Goal: Check status

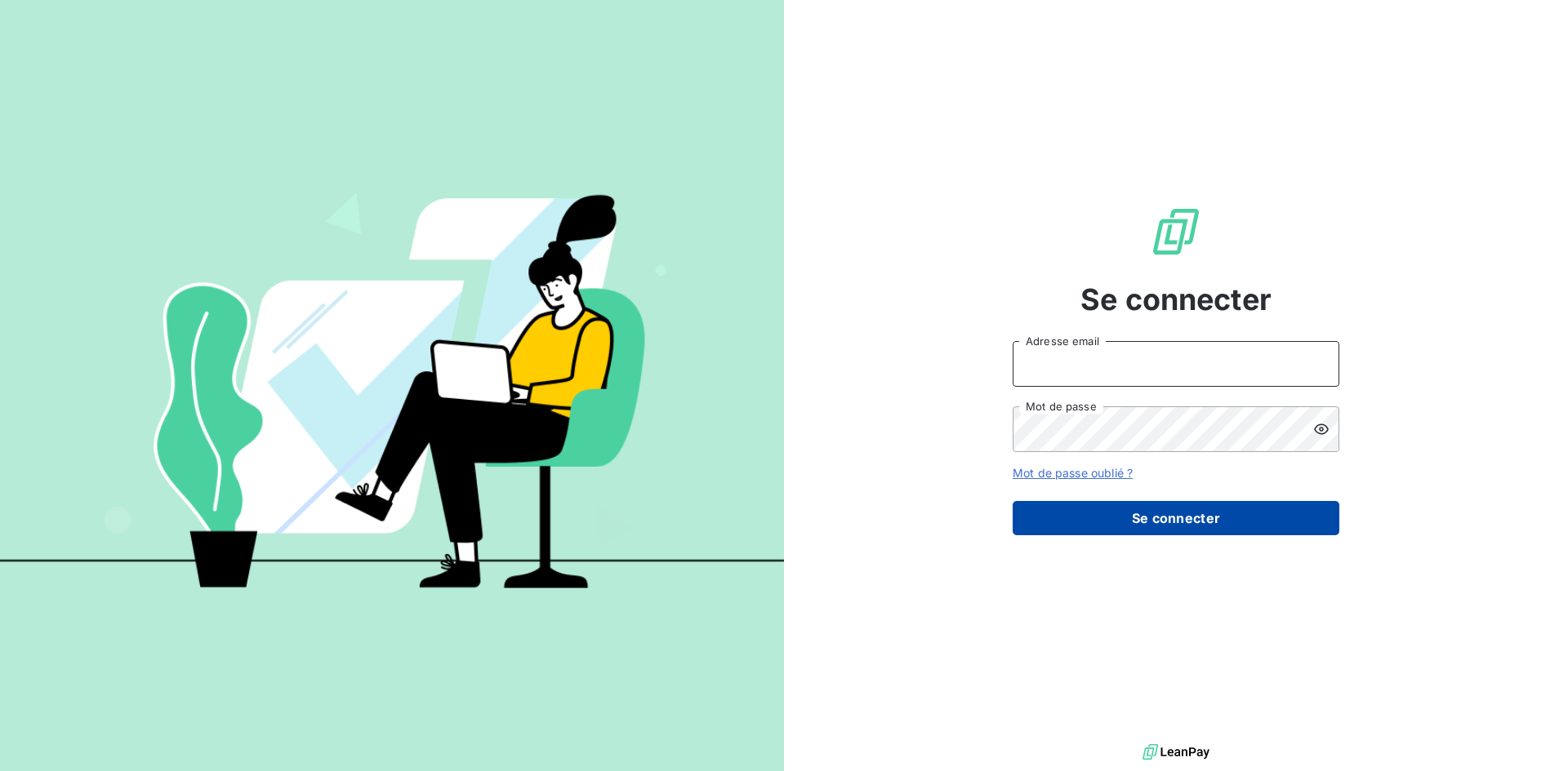
type input "[EMAIL_ADDRESS][DOMAIN_NAME]"
click at [1180, 516] on button "Se connecter" at bounding box center [1175, 518] width 326 height 35
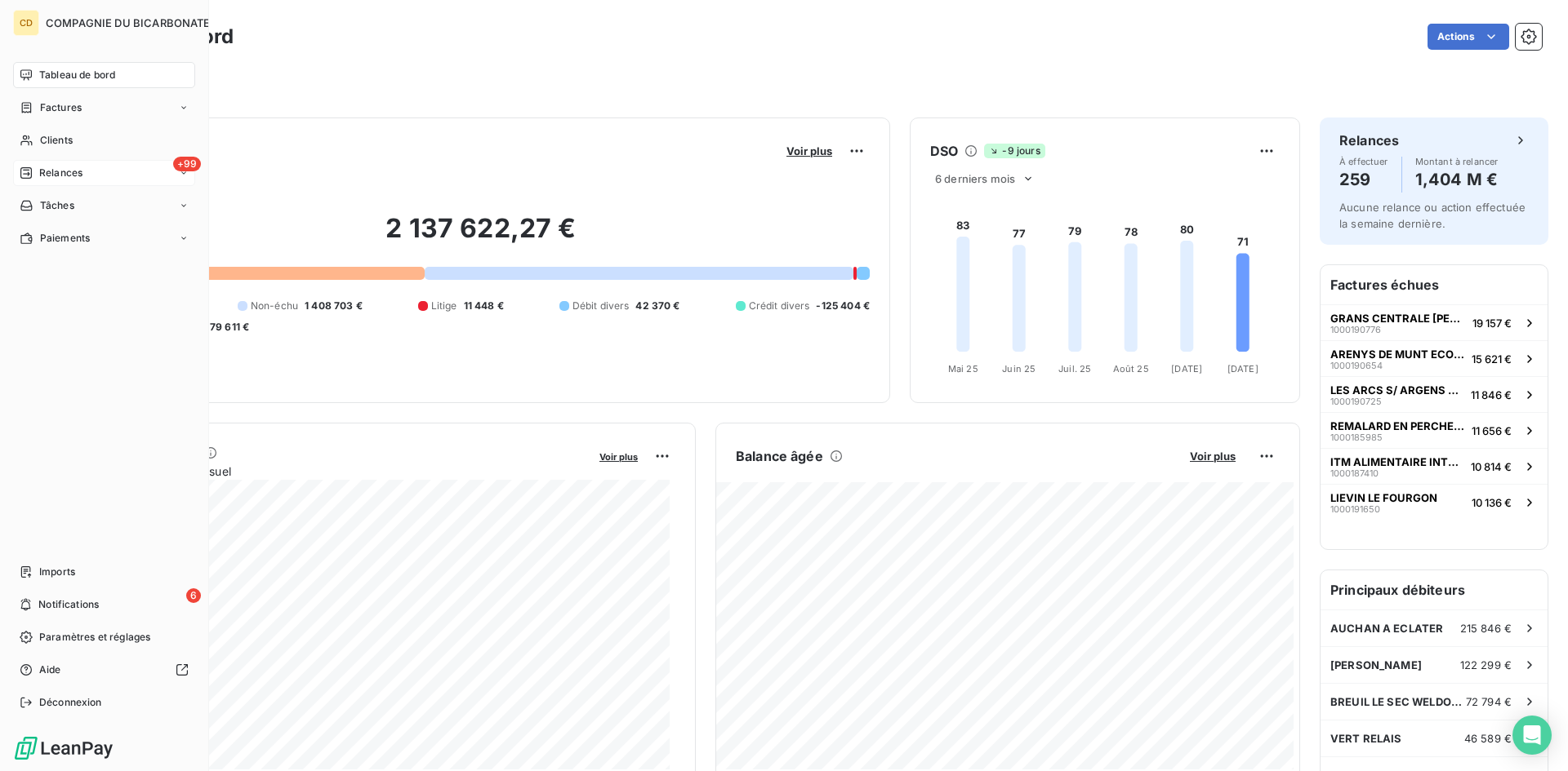
click at [40, 174] on span "Relances" at bounding box center [61, 172] width 44 height 15
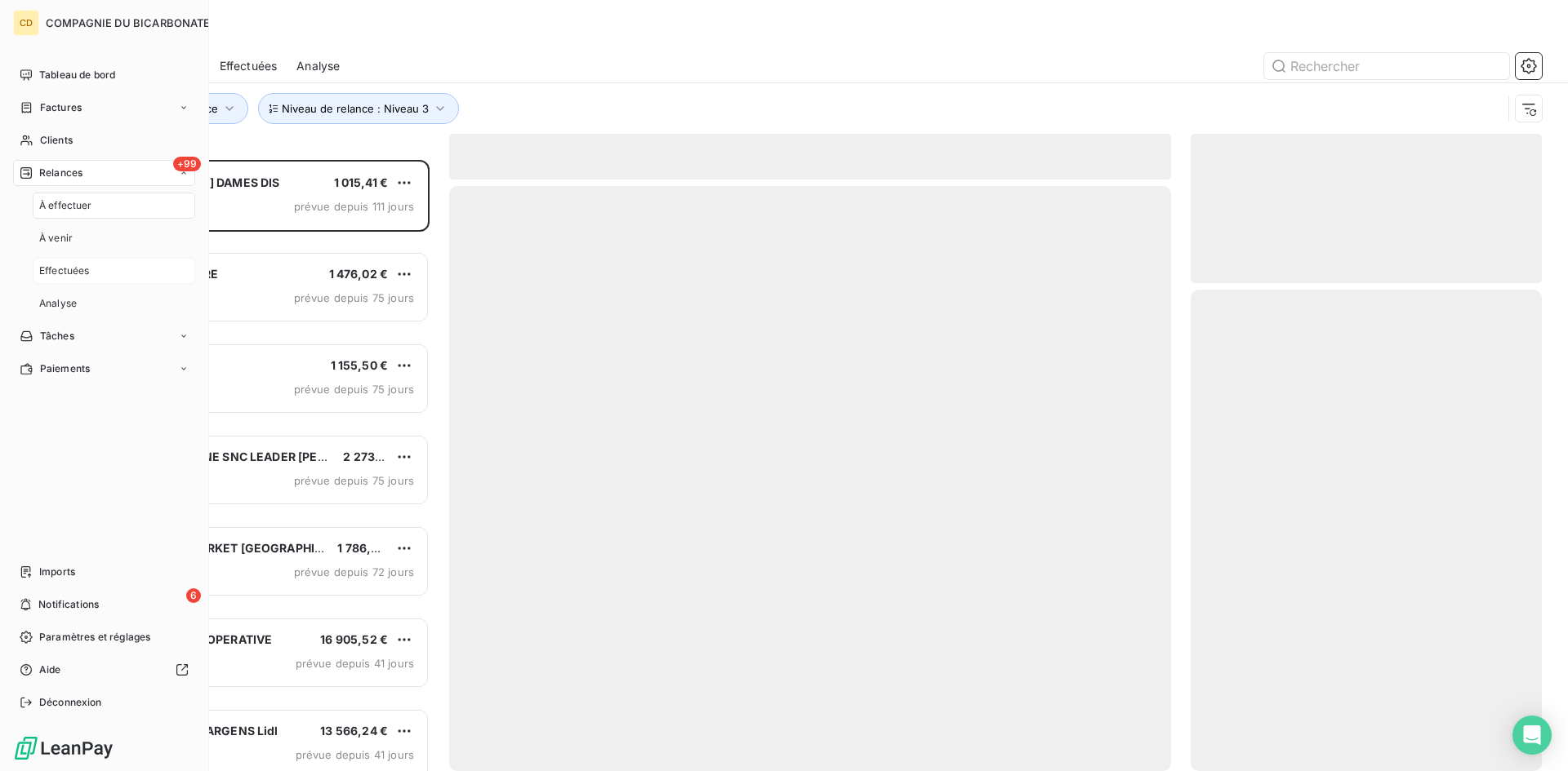
scroll to position [600, 339]
click at [68, 265] on span "Effectuées" at bounding box center [64, 271] width 51 height 15
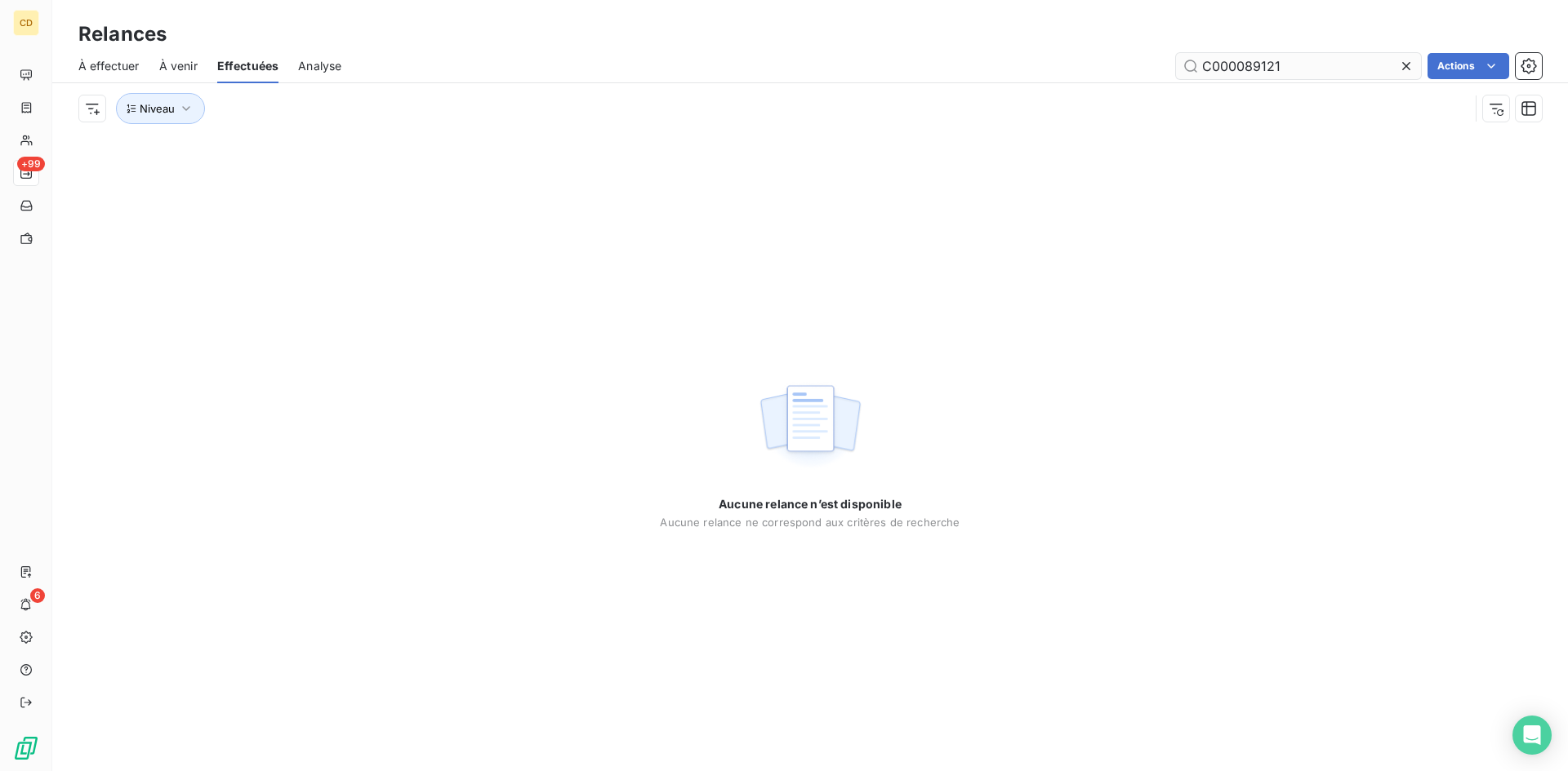
click at [1296, 61] on input "C000089121" at bounding box center [1297, 66] width 245 height 26
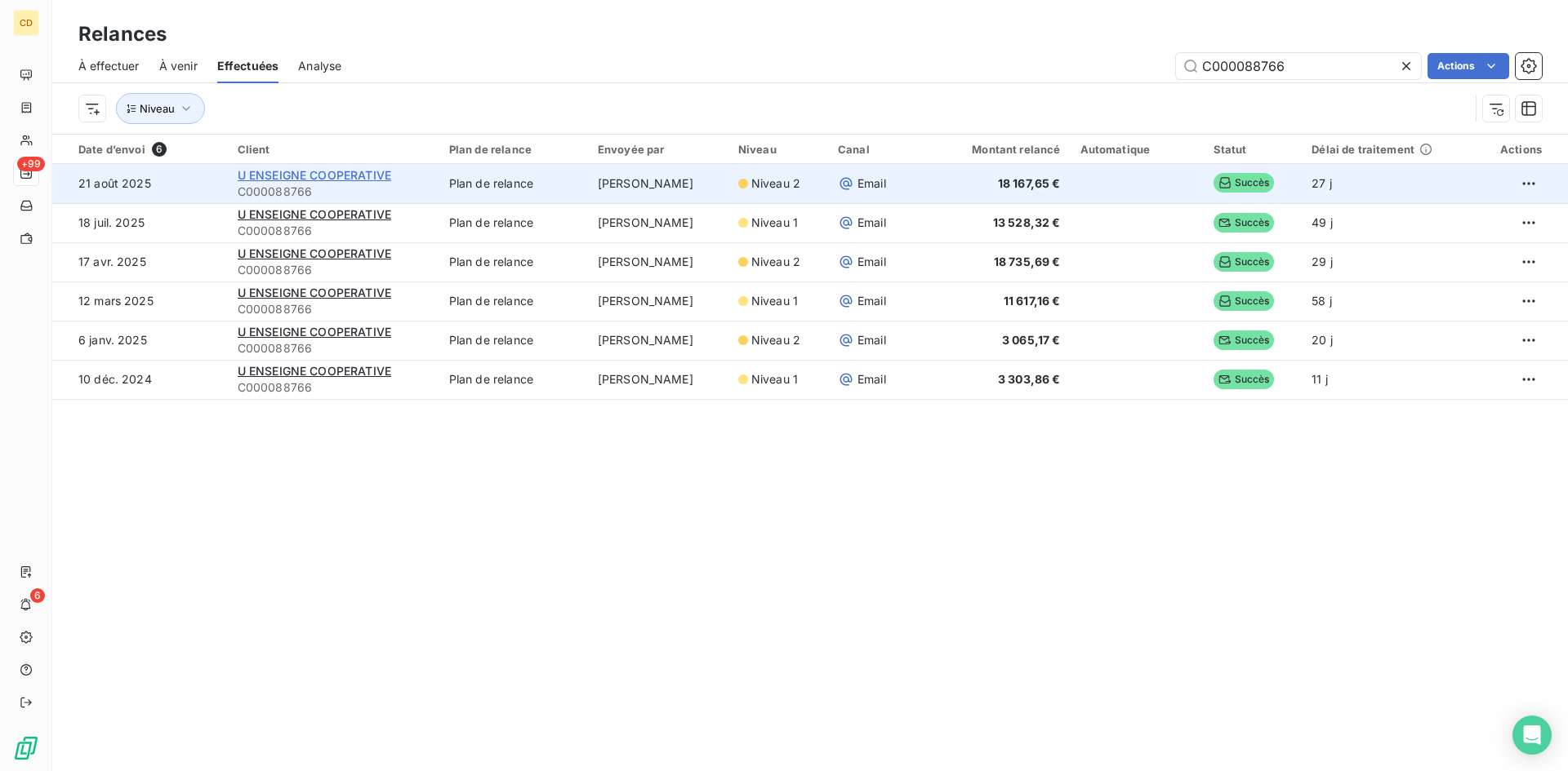
type input "C000088766"
click at [331, 175] on span "U ENSEIGNE COOPERATIVE" at bounding box center [314, 175] width 154 height 14
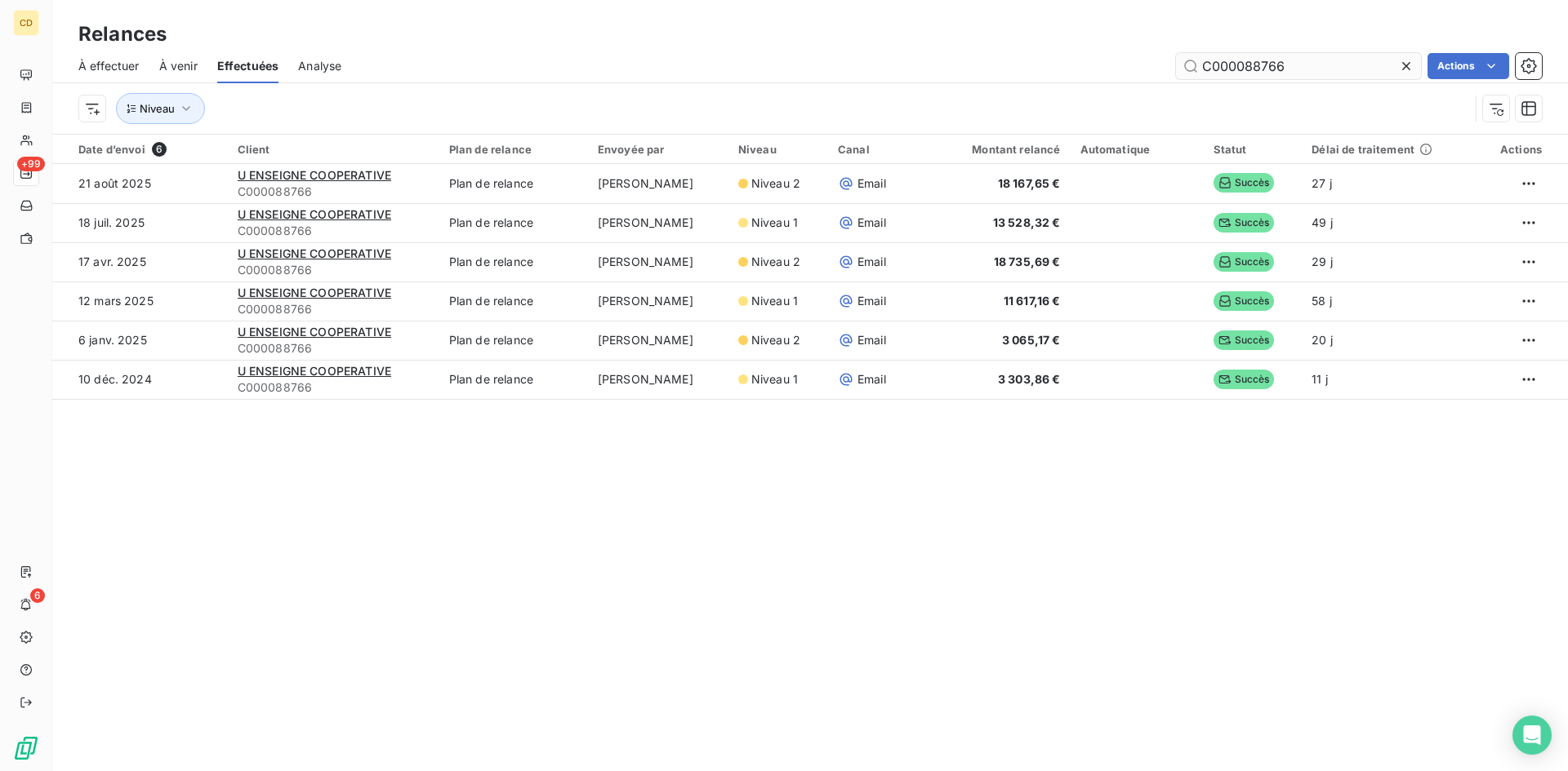
click at [1308, 65] on input "C000088766" at bounding box center [1297, 66] width 245 height 26
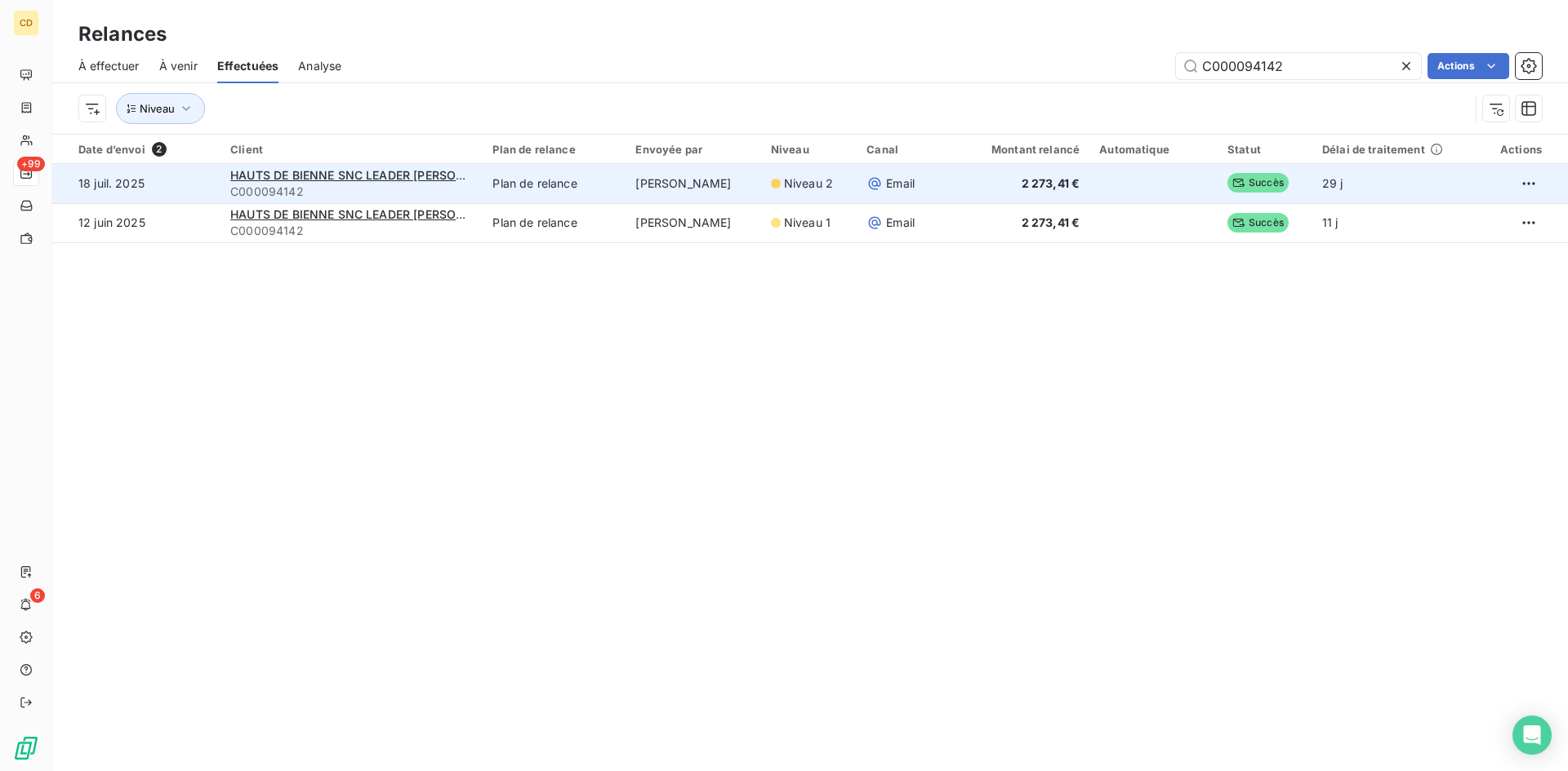
click at [521, 180] on td "Plan de relance" at bounding box center [554, 184] width 143 height 40
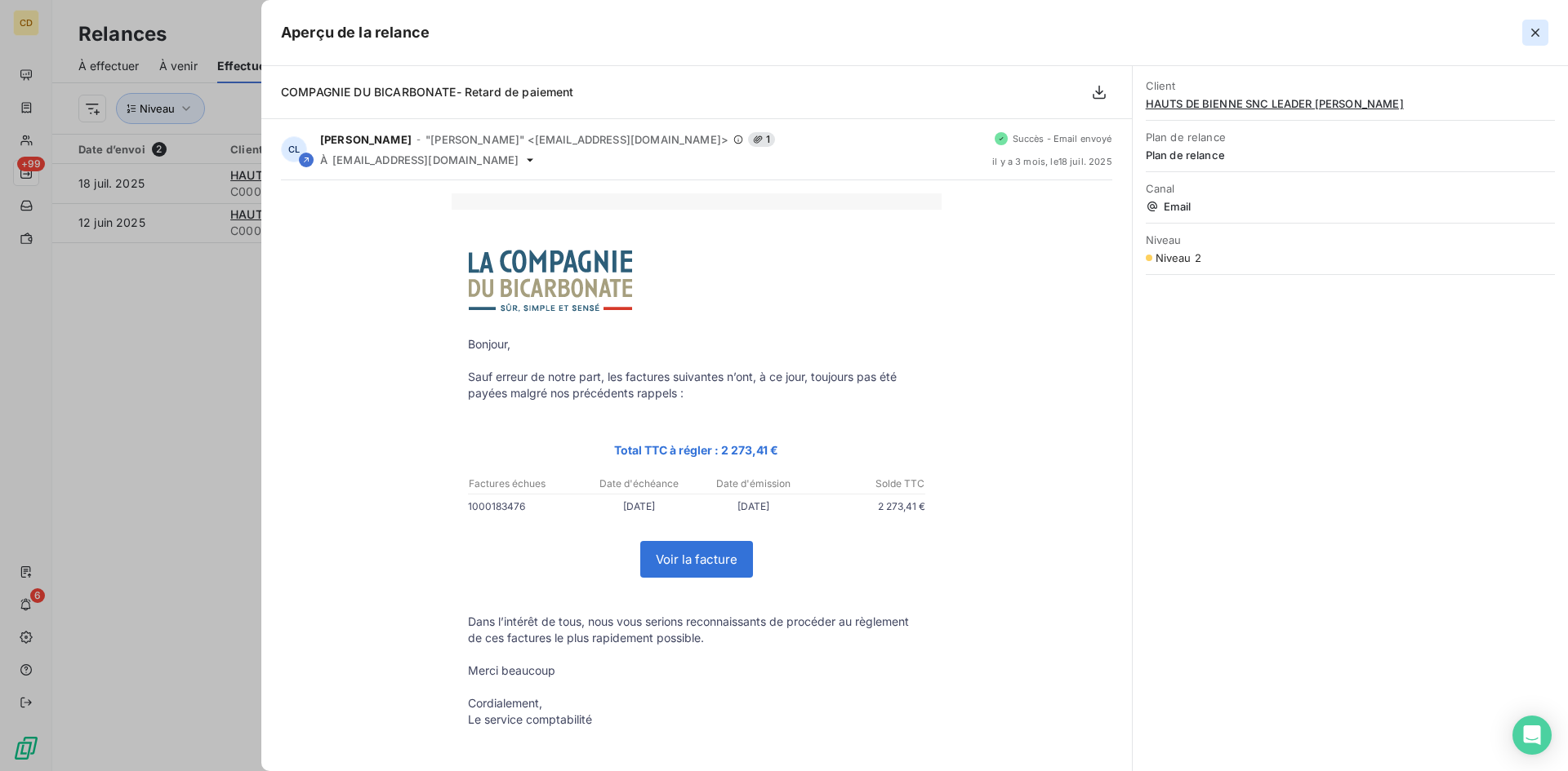
click at [1540, 29] on icon "button" at bounding box center [1534, 33] width 16 height 16
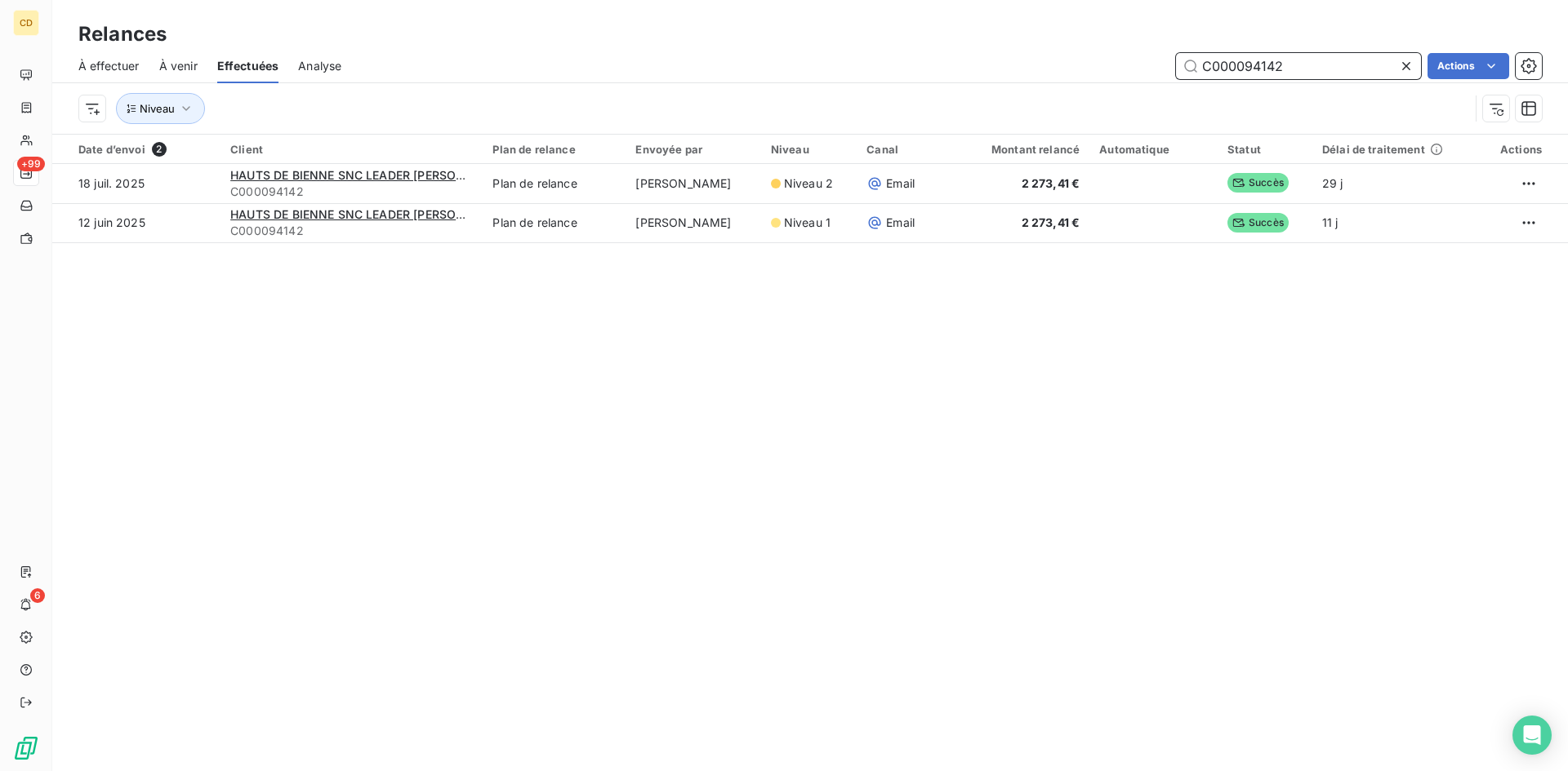
click at [1286, 65] on input "C000094142" at bounding box center [1297, 66] width 245 height 26
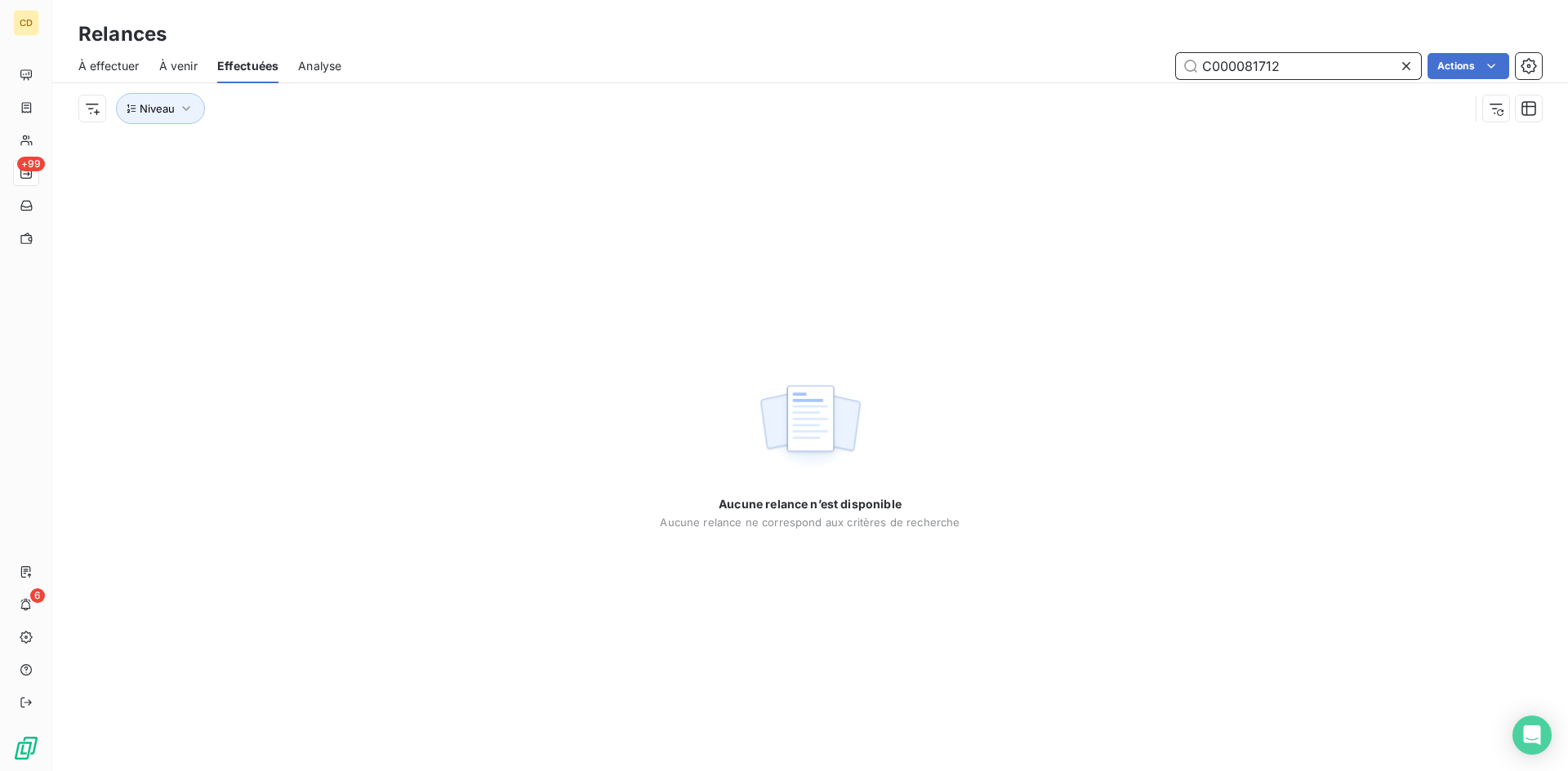
type input "C000081712"
